Goal: Navigation & Orientation: Find specific page/section

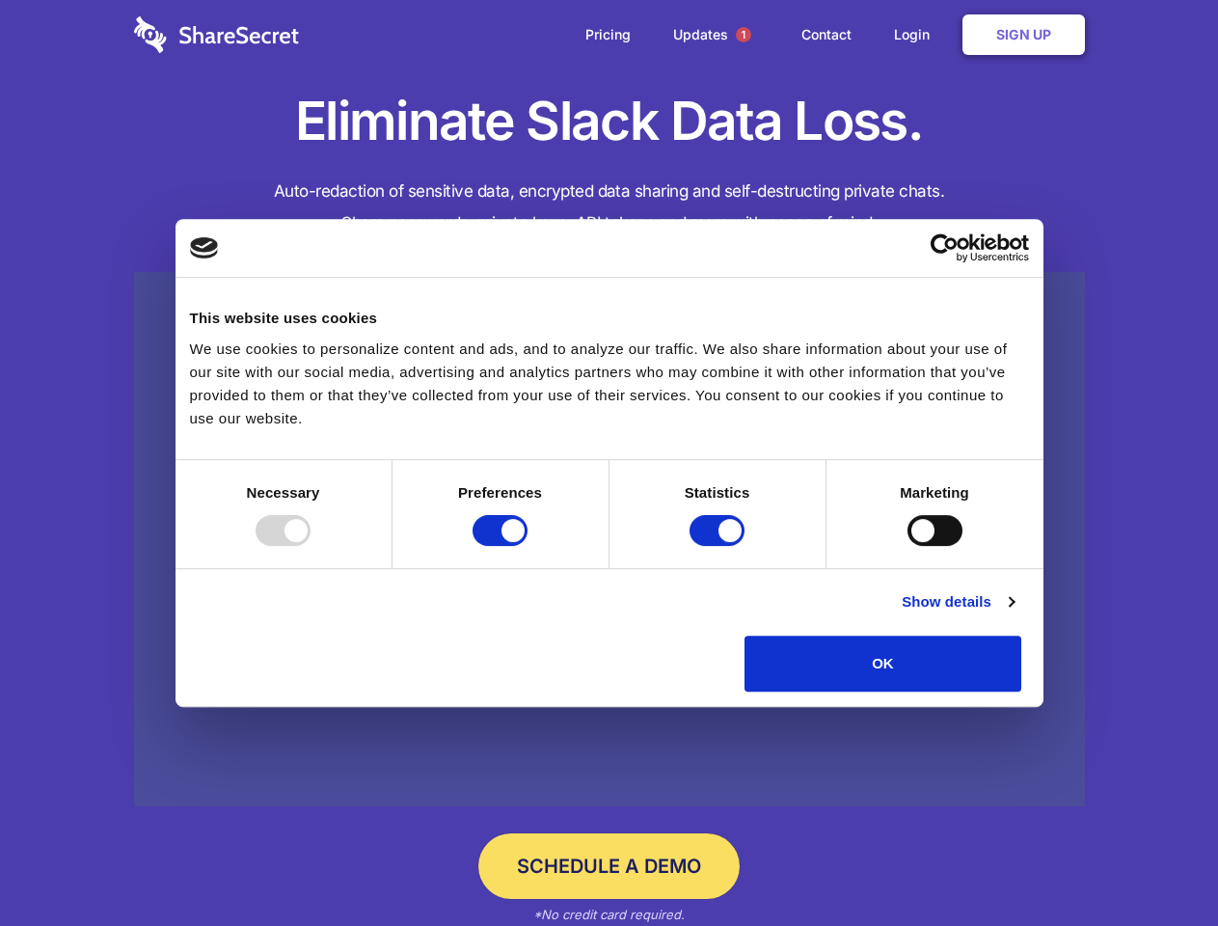
click at [310, 546] on div at bounding box center [283, 530] width 55 height 31
click at [527, 546] on input "Preferences" at bounding box center [499, 530] width 55 height 31
checkbox input "false"
click at [719, 546] on input "Statistics" at bounding box center [716, 530] width 55 height 31
checkbox input "false"
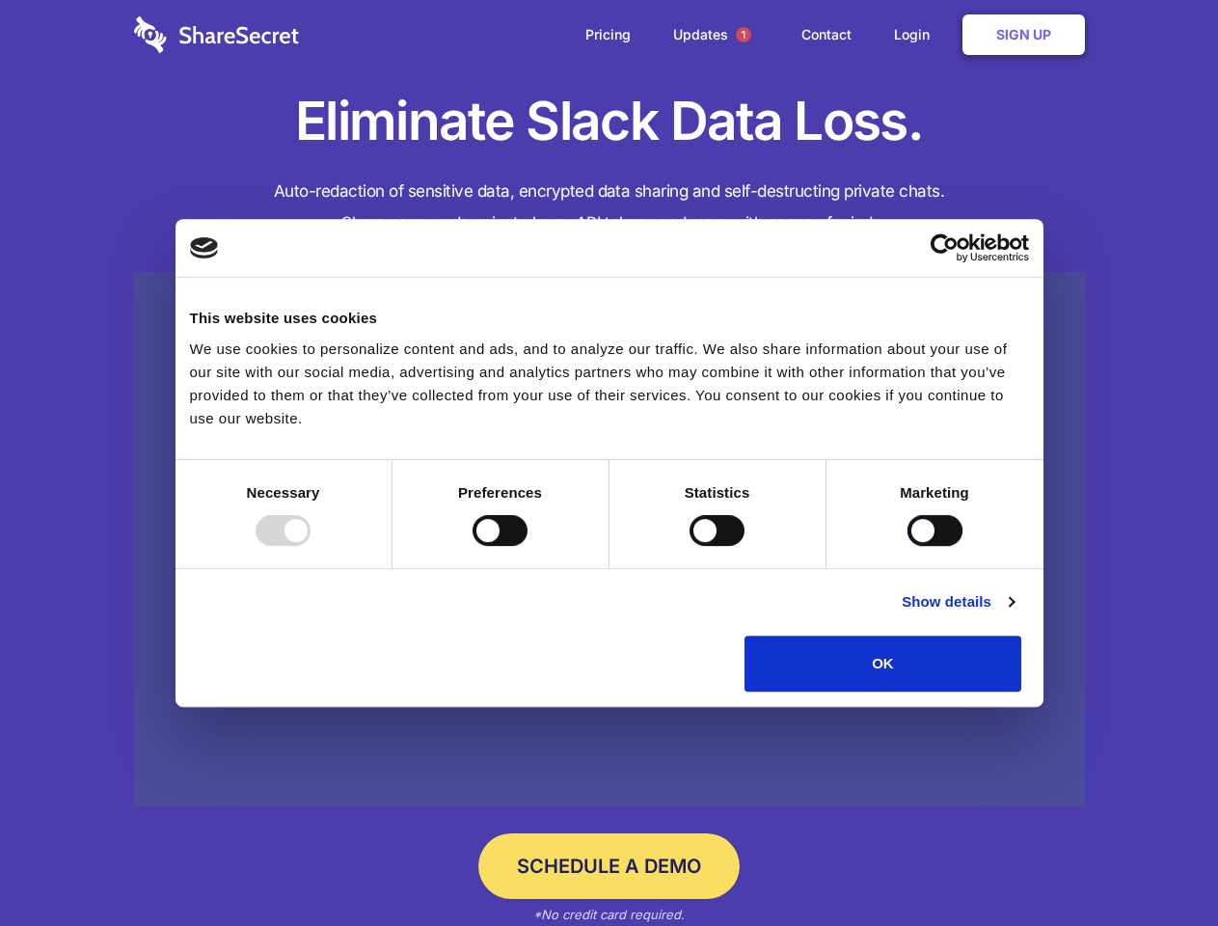
click at [907, 546] on input "Marketing" at bounding box center [934, 530] width 55 height 31
checkbox input "true"
click at [1013, 613] on link "Show details" at bounding box center [957, 601] width 112 height 23
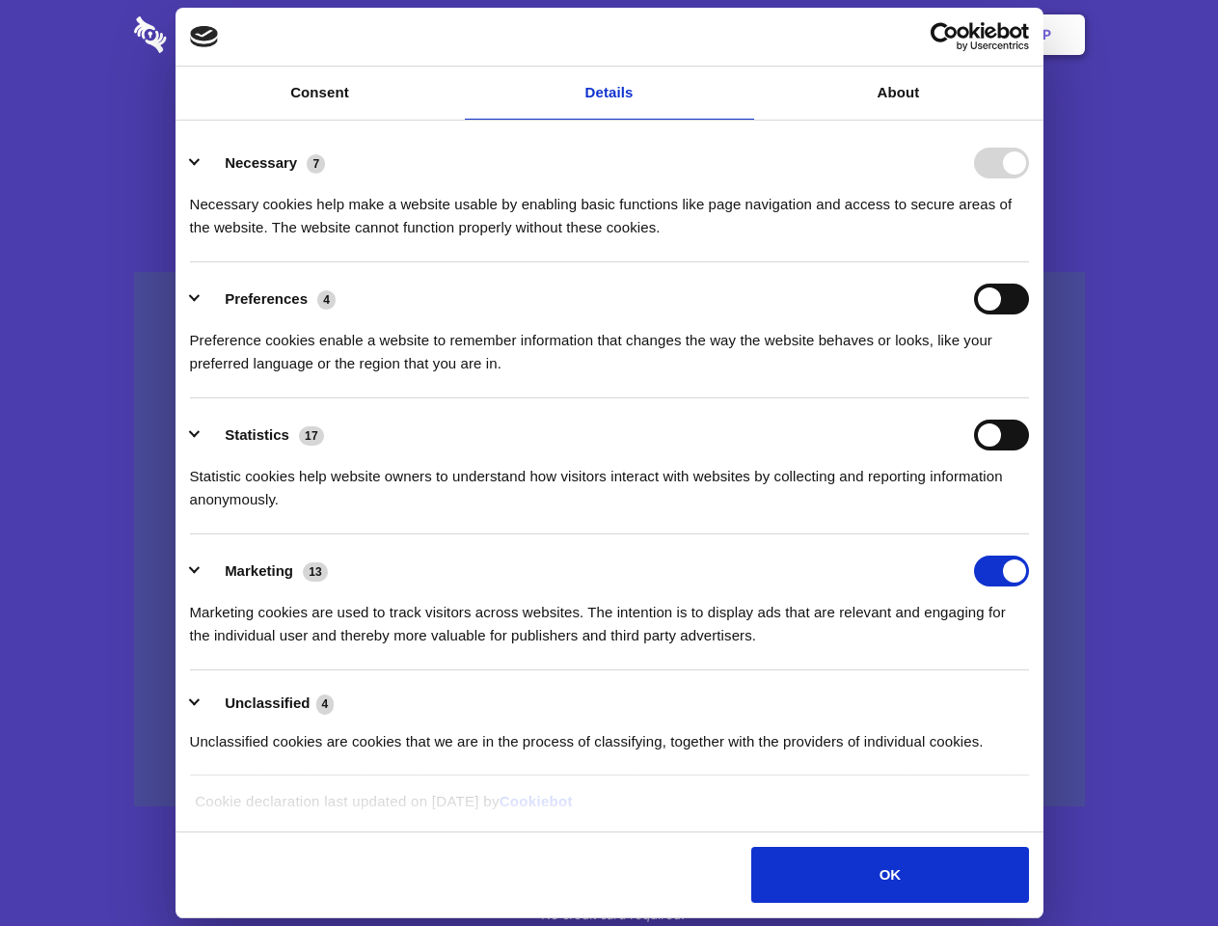
click at [1029, 262] on li "Necessary 7 Necessary cookies help make a website usable by enabling basic func…" at bounding box center [609, 194] width 839 height 136
click at [742, 35] on span "1" at bounding box center [743, 34] width 15 height 15
